Goal: Task Accomplishment & Management: Manage account settings

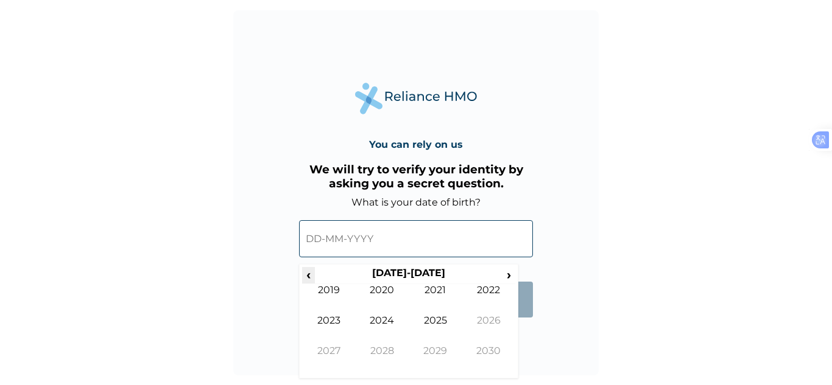
click at [305, 275] on span "‹" at bounding box center [308, 274] width 13 height 15
click at [312, 275] on span "‹" at bounding box center [308, 274] width 13 height 15
click at [328, 350] on td "1997" at bounding box center [329, 360] width 54 height 30
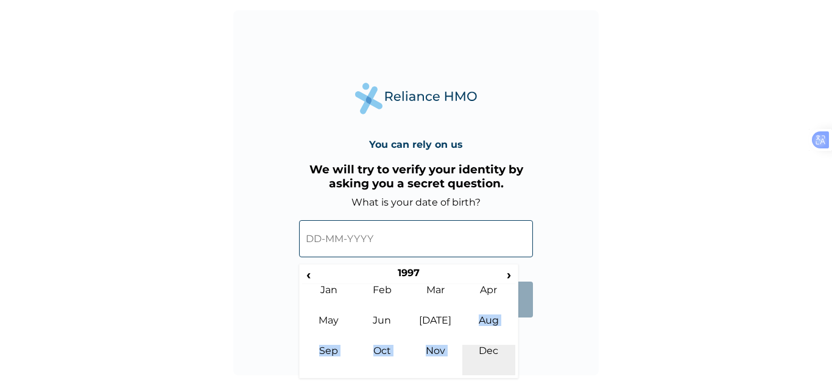
drag, startPoint x: 477, startPoint y: 337, endPoint x: 482, endPoint y: 347, distance: 11.2
click at [482, 347] on tbody "Jan Feb Mar Apr May Jun Jul Aug Sep Oct Nov Dec" at bounding box center [408, 329] width 213 height 91
click at [482, 347] on td "Dec" at bounding box center [489, 360] width 54 height 30
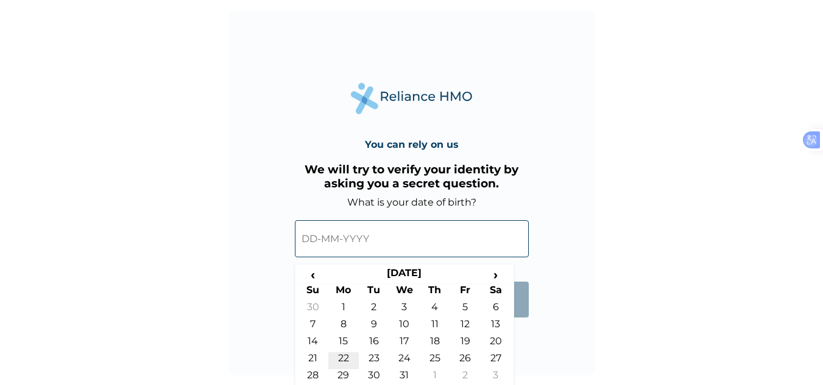
click at [346, 356] on td "22" at bounding box center [343, 361] width 30 height 17
type input "22-12-1997"
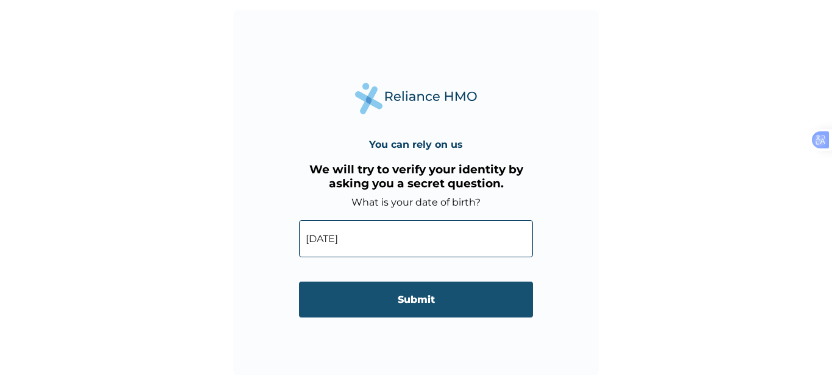
click at [406, 295] on input "Submit" at bounding box center [416, 300] width 234 height 36
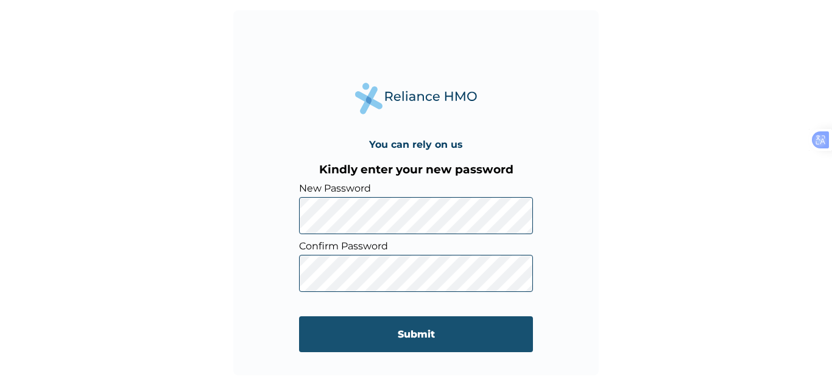
click at [390, 345] on input "Submit" at bounding box center [416, 335] width 234 height 36
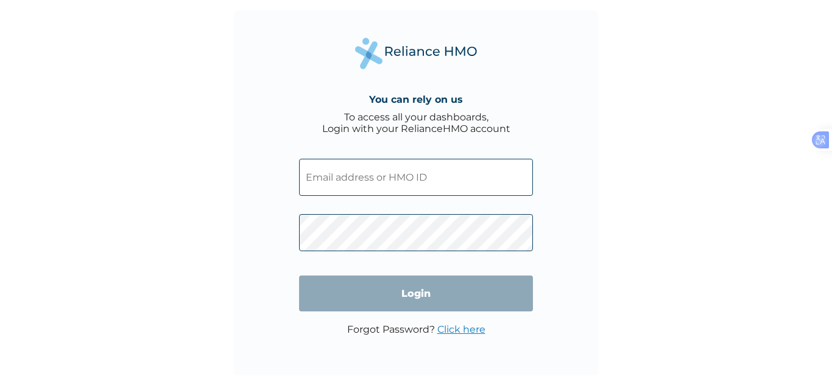
click at [442, 171] on input "text" at bounding box center [416, 177] width 234 height 37
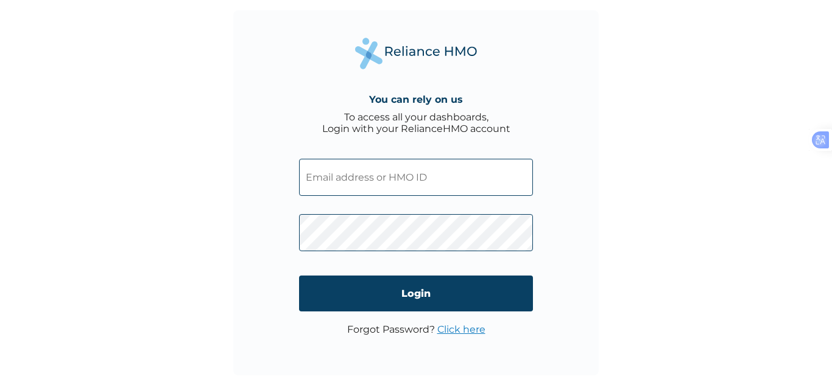
click at [418, 187] on input "text" at bounding box center [416, 177] width 234 height 37
paste input "efosa@agriarche.com Managed by agriarche.com(opens a new tab)"
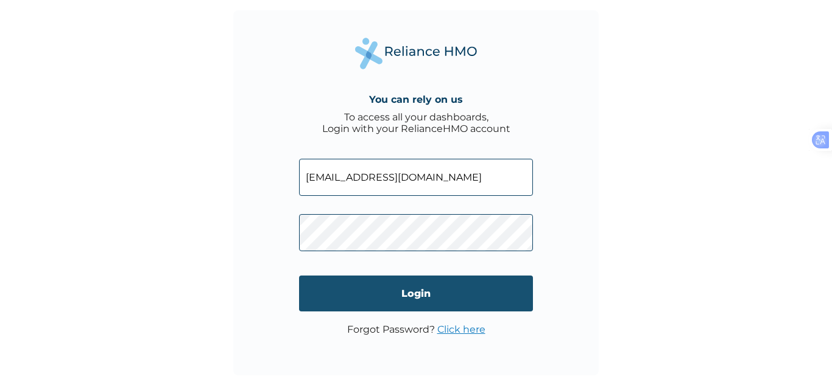
type input "efosa@agriarche.com"
click at [407, 294] on input "Login" at bounding box center [416, 294] width 234 height 36
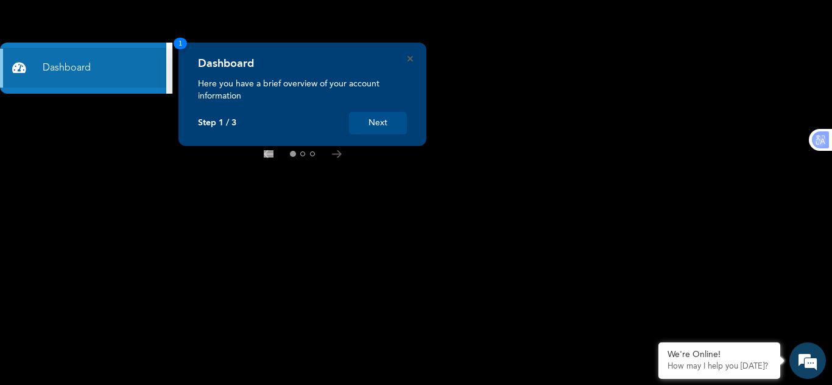
click at [388, 122] on button "Next" at bounding box center [378, 123] width 58 height 23
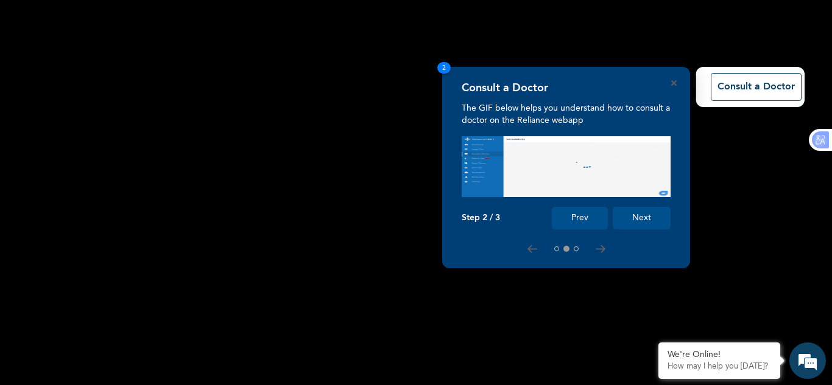
click at [635, 216] on button "Next" at bounding box center [642, 218] width 58 height 23
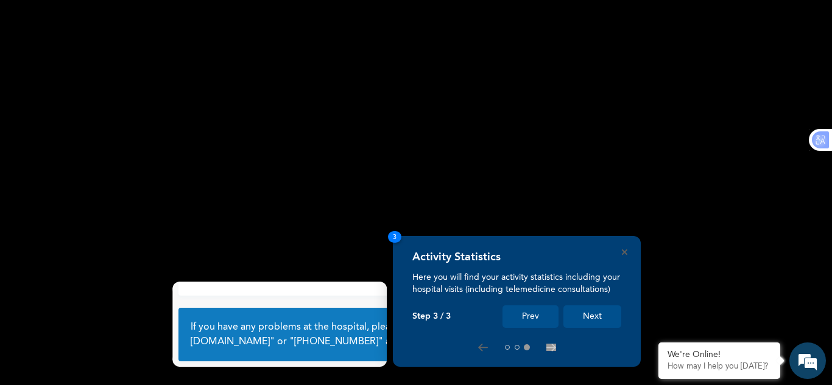
scroll to position [86, 0]
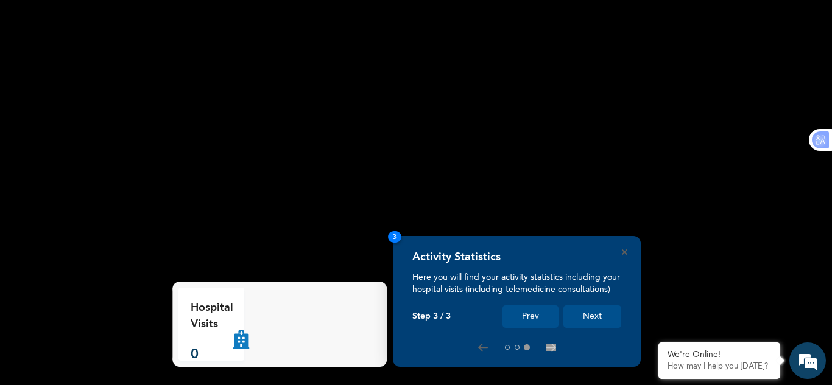
click at [583, 315] on button "Next" at bounding box center [592, 317] width 58 height 23
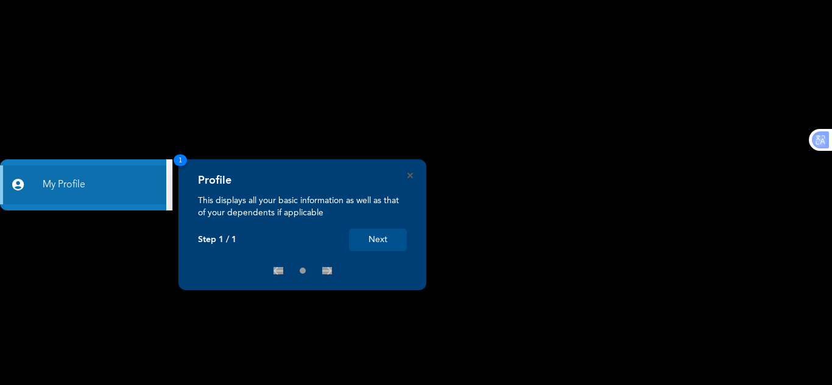
click at [402, 241] on button "Next" at bounding box center [378, 240] width 58 height 23
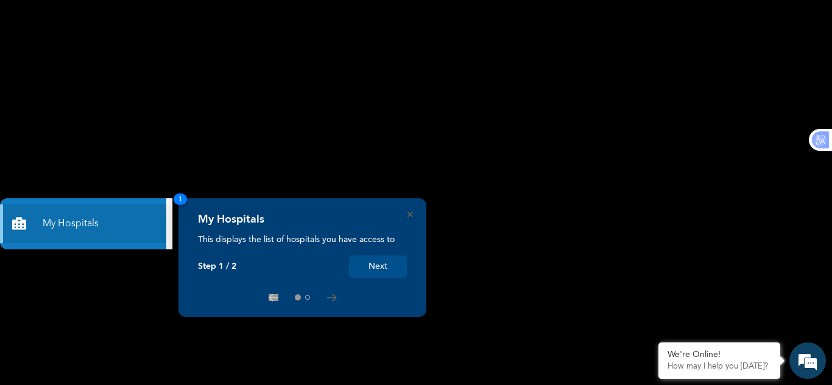
click at [385, 258] on button "Next" at bounding box center [378, 267] width 58 height 23
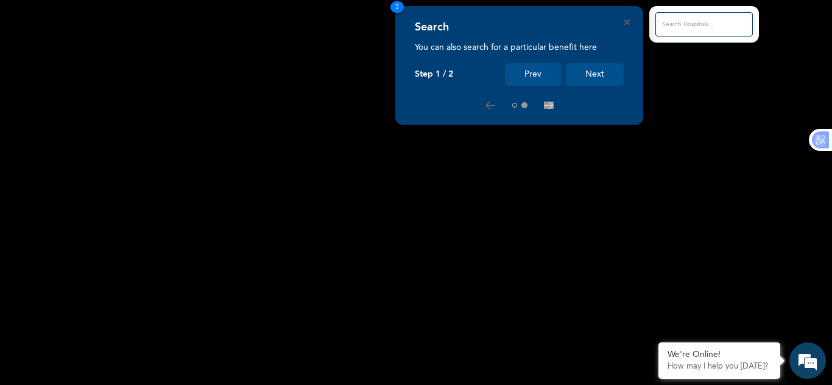
click at [587, 80] on button "Next" at bounding box center [595, 74] width 58 height 23
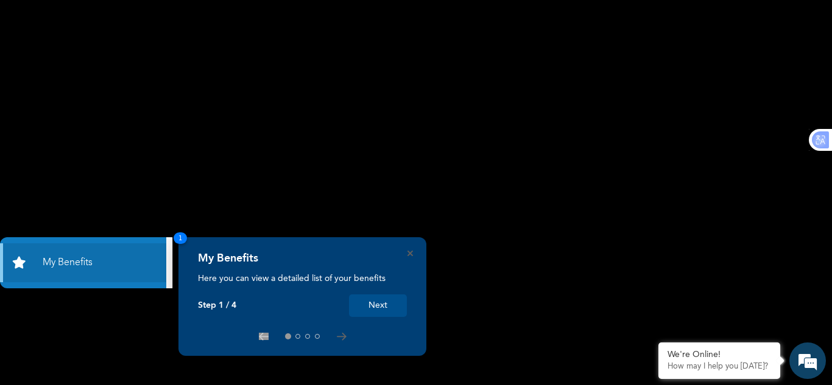
click at [388, 304] on button "Next" at bounding box center [378, 306] width 58 height 23
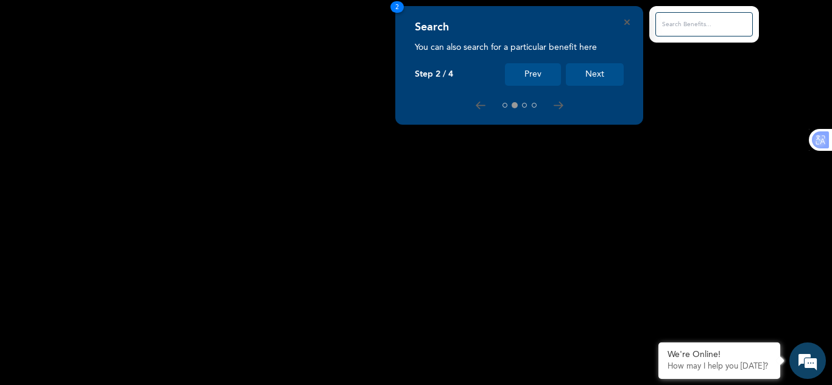
click at [599, 69] on button "Next" at bounding box center [595, 74] width 58 height 23
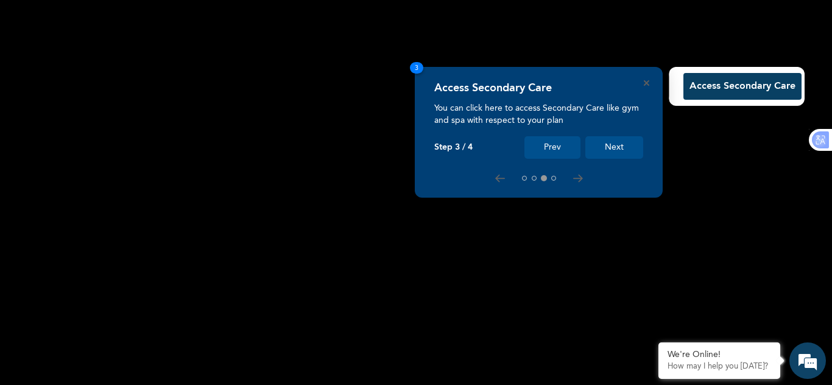
click at [624, 142] on button "Next" at bounding box center [614, 147] width 58 height 23
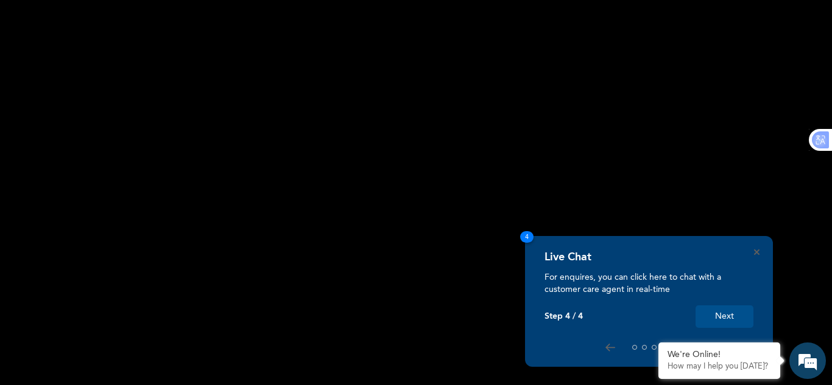
click at [721, 318] on button "Next" at bounding box center [724, 317] width 58 height 23
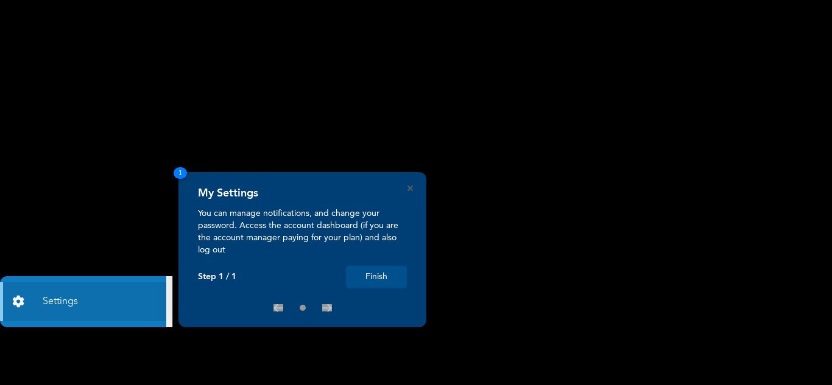
click at [384, 278] on button "Finish" at bounding box center [376, 277] width 61 height 23
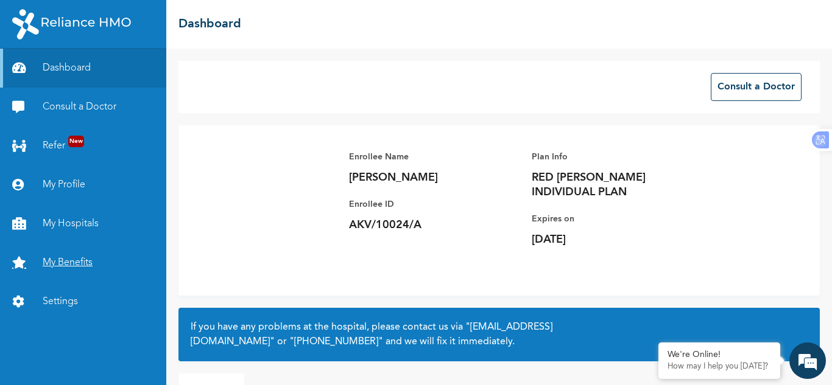
click at [80, 262] on link "My Benefits" at bounding box center [83, 263] width 166 height 39
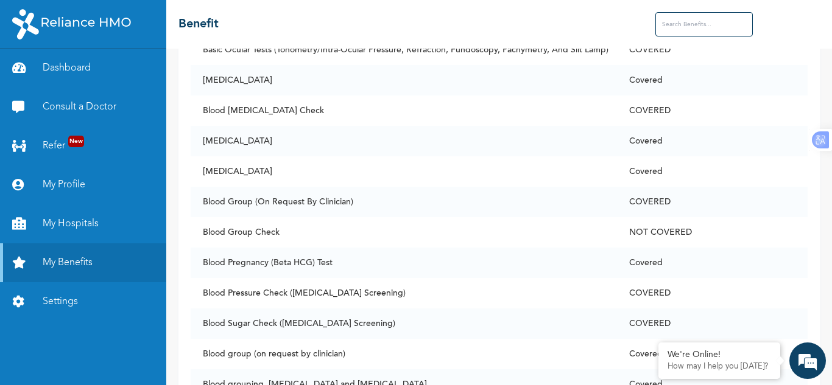
scroll to position [804, 0]
